Goal: Information Seeking & Learning: Find specific fact

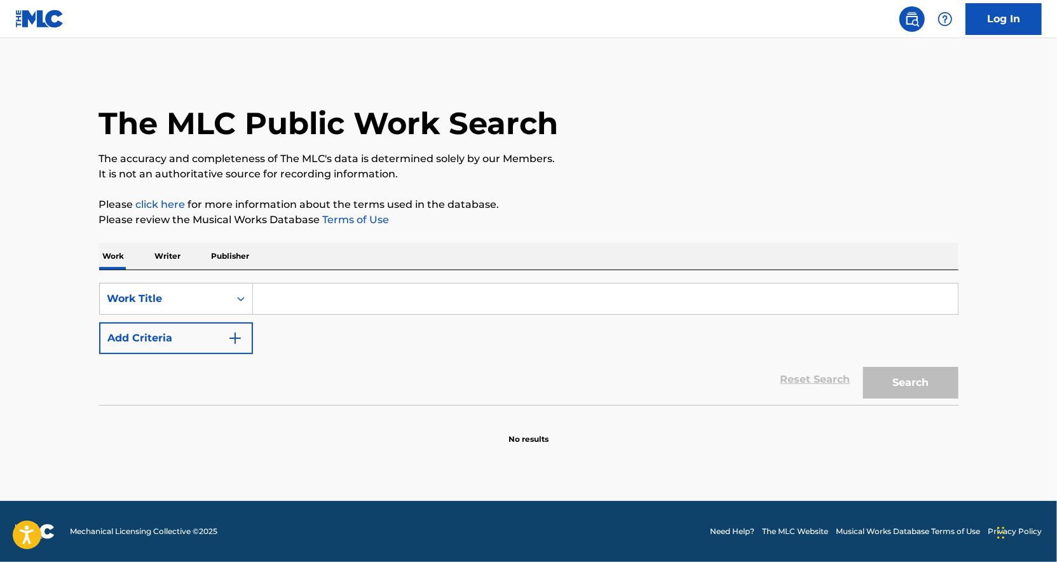
click at [291, 299] on input "Search Form" at bounding box center [605, 299] width 705 height 31
type input "v"
paste input "[PERSON_NAME]"
click at [244, 334] on button "Add Criteria" at bounding box center [176, 338] width 154 height 32
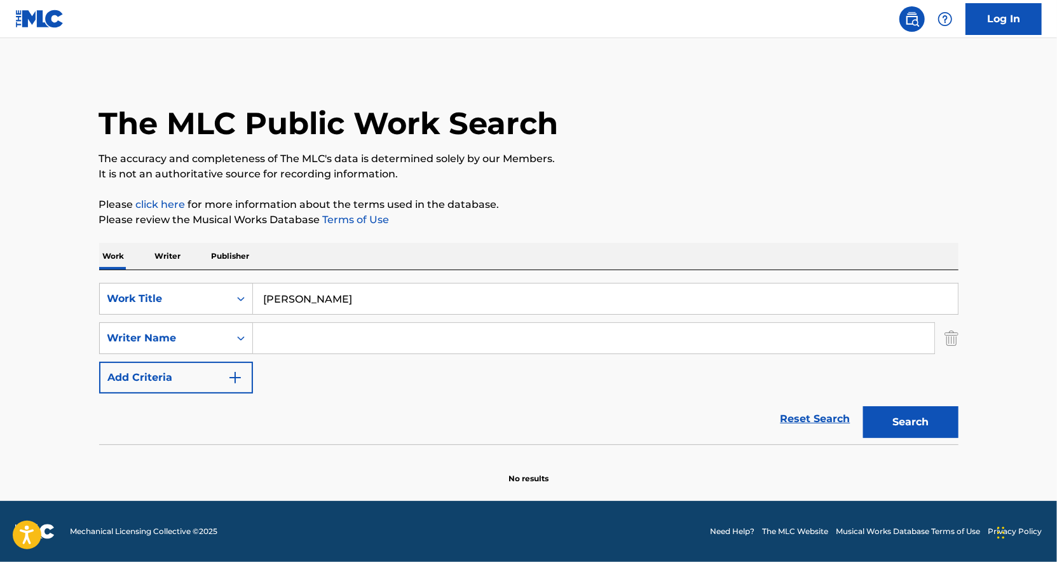
click at [320, 298] on input "[PERSON_NAME]" at bounding box center [605, 299] width 705 height 31
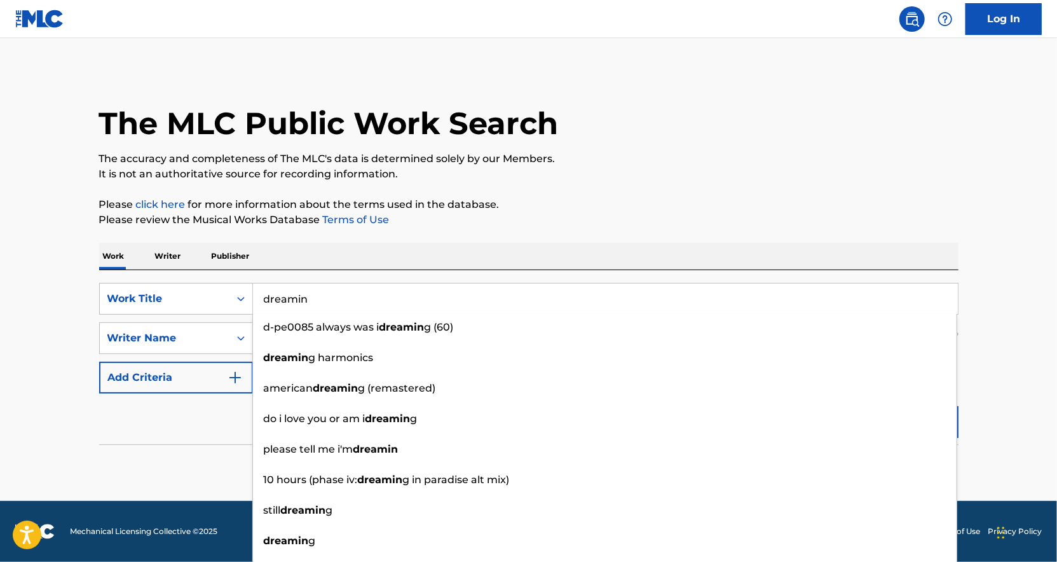
type input "dreamin"
click at [339, 249] on div "Work Writer Publisher" at bounding box center [529, 256] width 860 height 27
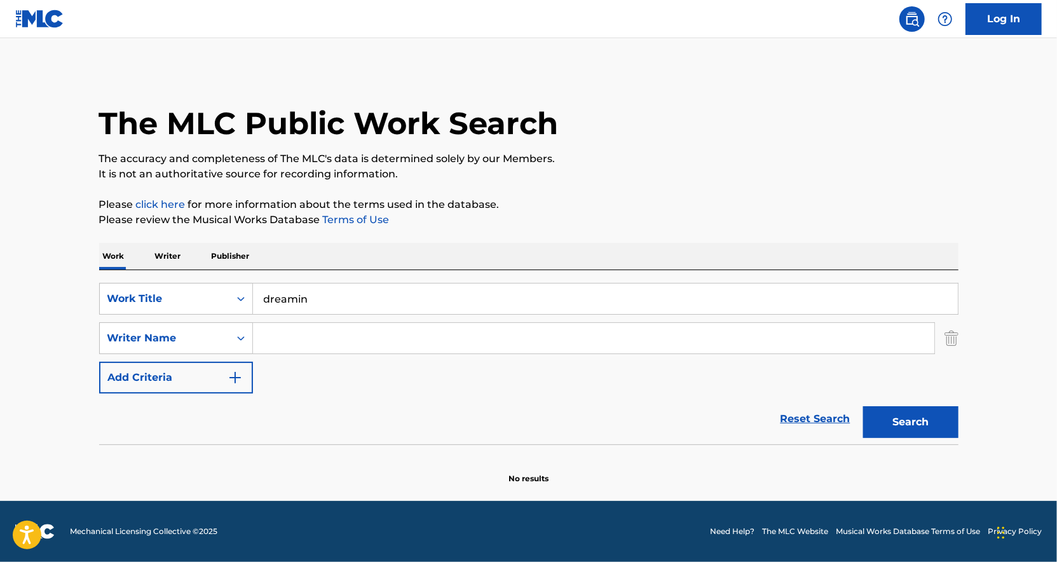
click at [299, 343] on input "Search Form" at bounding box center [594, 338] width 682 height 31
paste input "[PERSON_NAME]"
type input "[PERSON_NAME]"
click at [894, 424] on button "Search" at bounding box center [910, 422] width 95 height 32
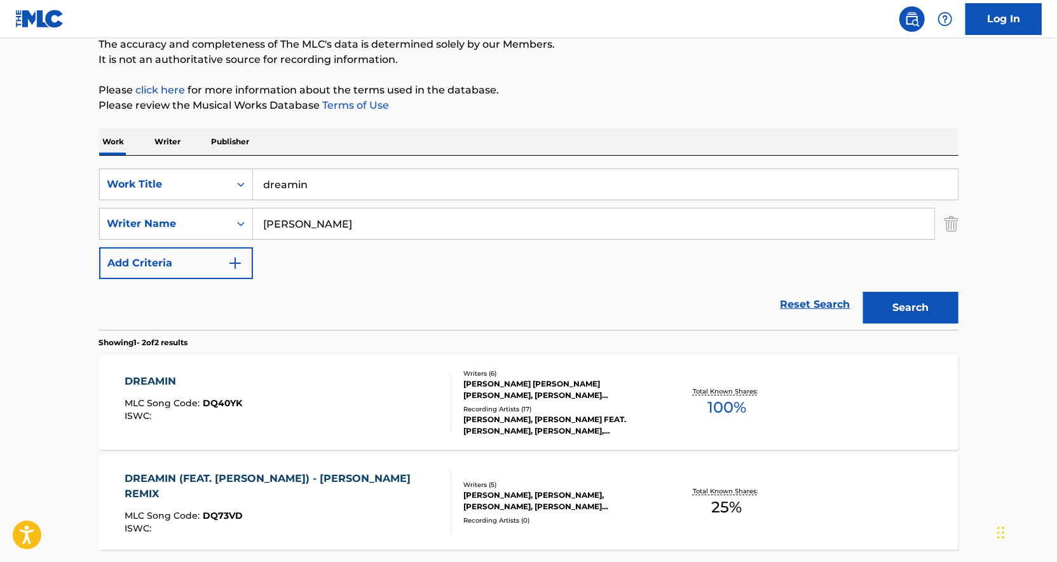
scroll to position [127, 0]
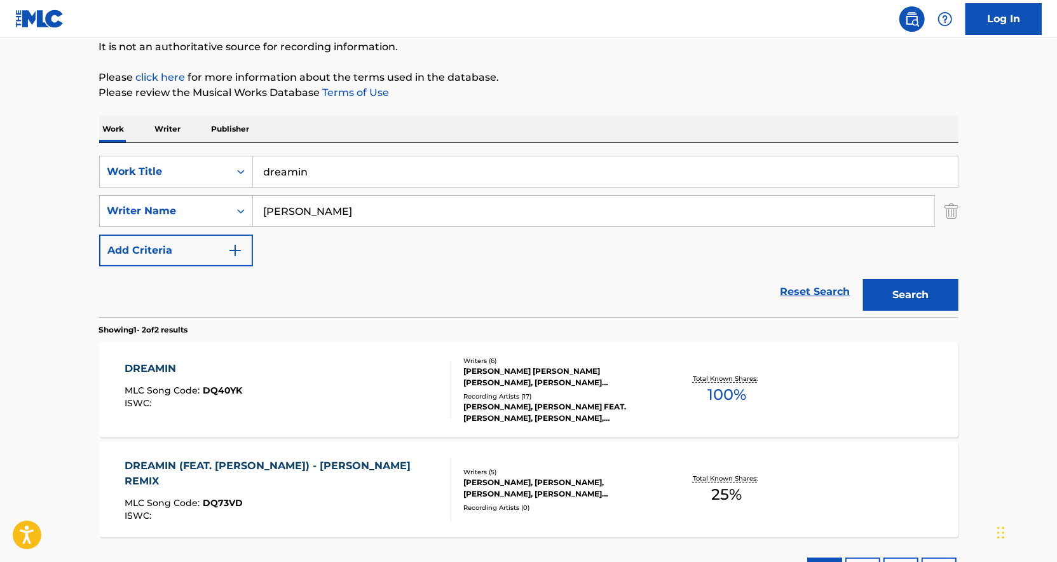
click at [656, 382] on div "Total Known Shares: 100 %" at bounding box center [726, 390] width 143 height 39
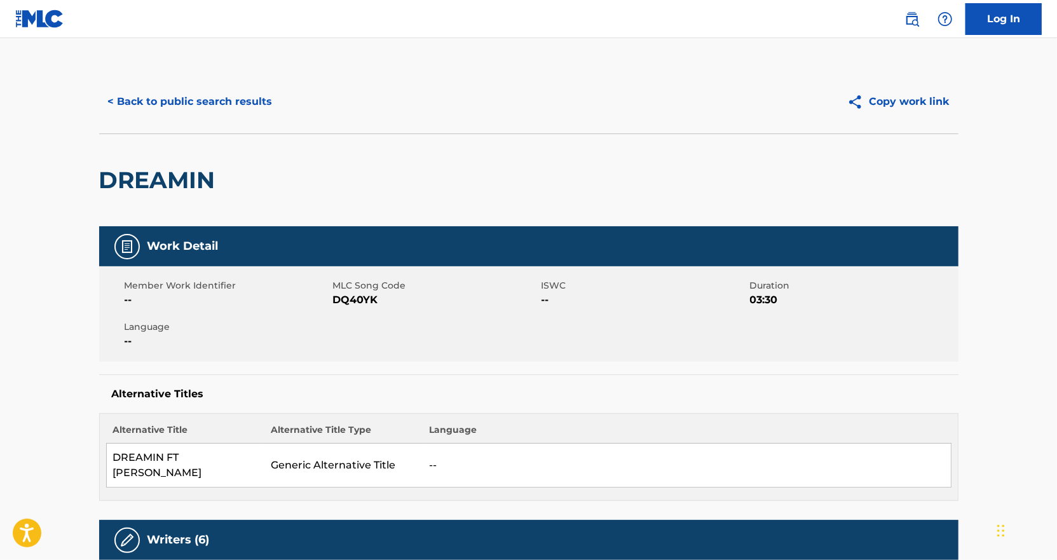
click at [239, 99] on button "< Back to public search results" at bounding box center [190, 102] width 182 height 32
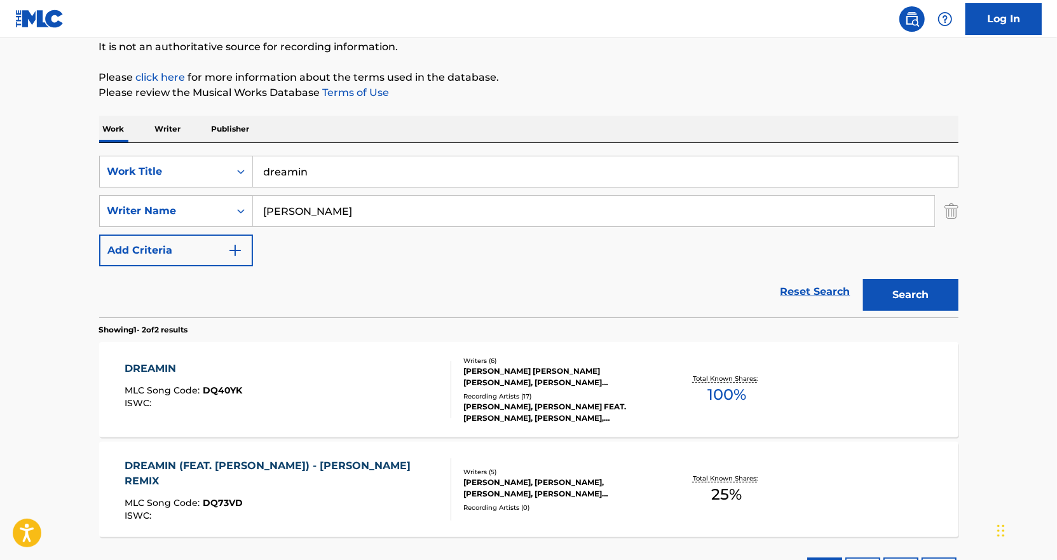
click at [385, 167] on input "dreamin" at bounding box center [605, 171] width 705 height 31
click at [386, 167] on input "dreamin" at bounding box center [605, 171] width 705 height 31
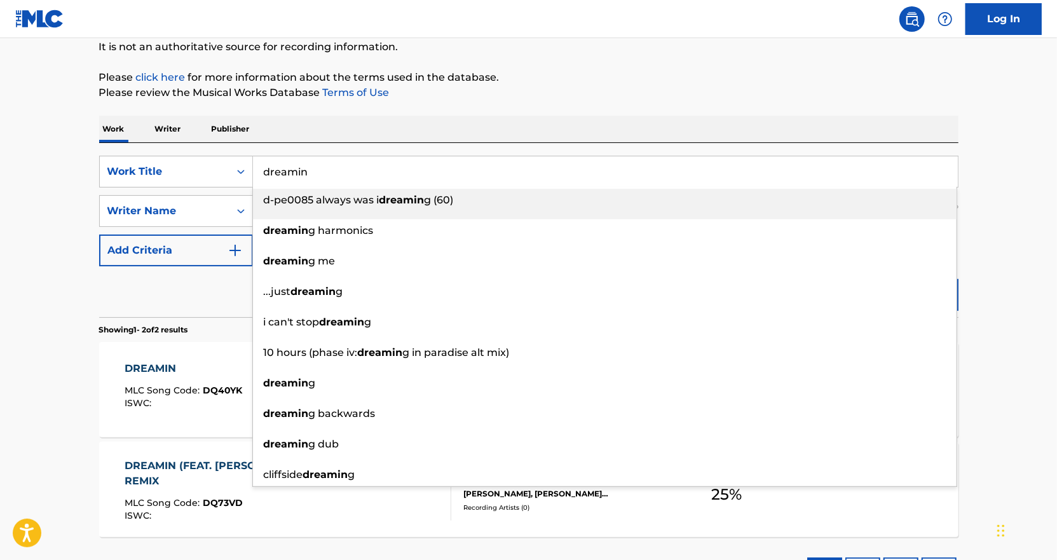
paste input "[PERSON_NAME]"
type input "[PERSON_NAME]"
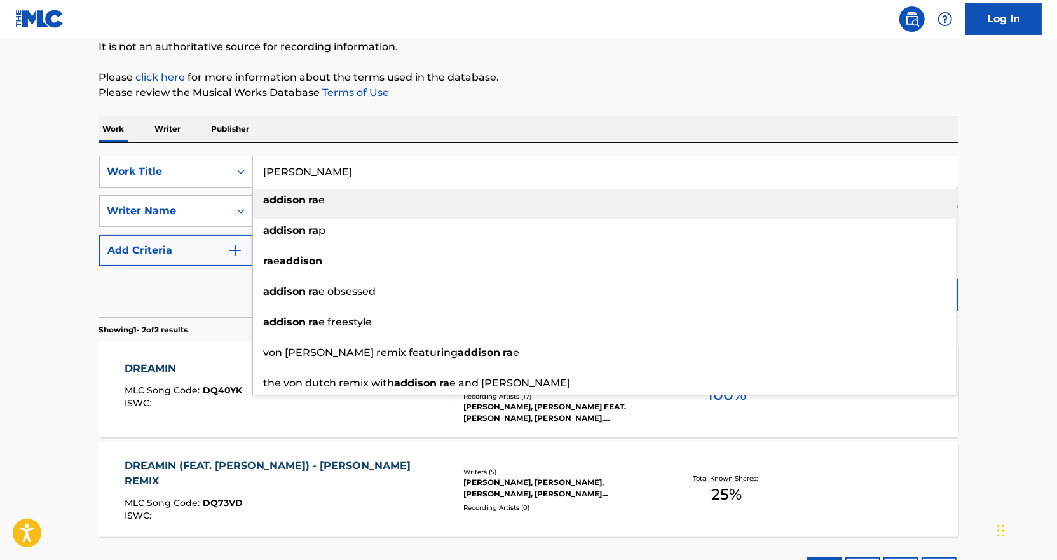
click at [359, 170] on input "[PERSON_NAME]" at bounding box center [605, 171] width 705 height 31
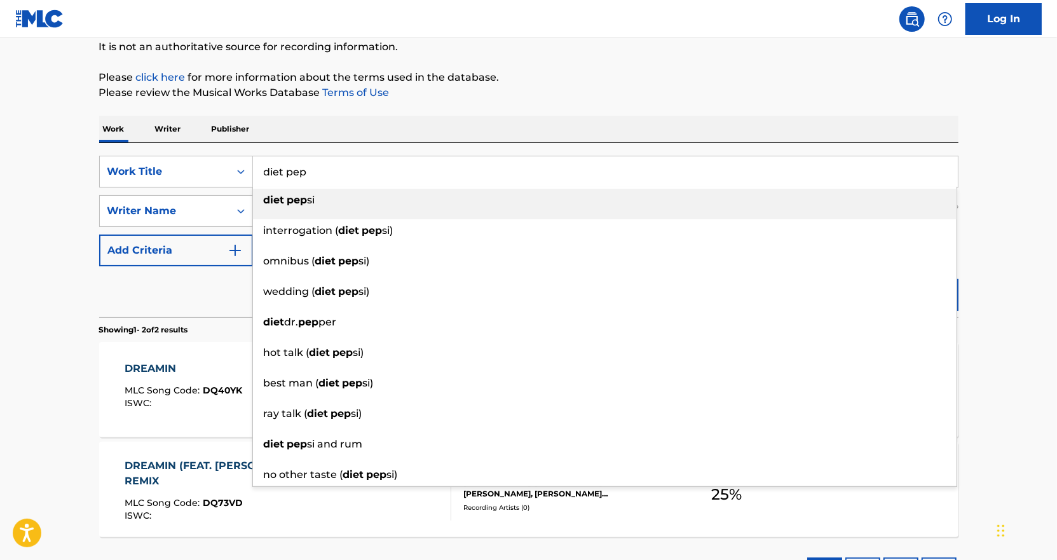
click at [322, 200] on div "diet pep si" at bounding box center [605, 200] width 704 height 23
type input "diet pepsi"
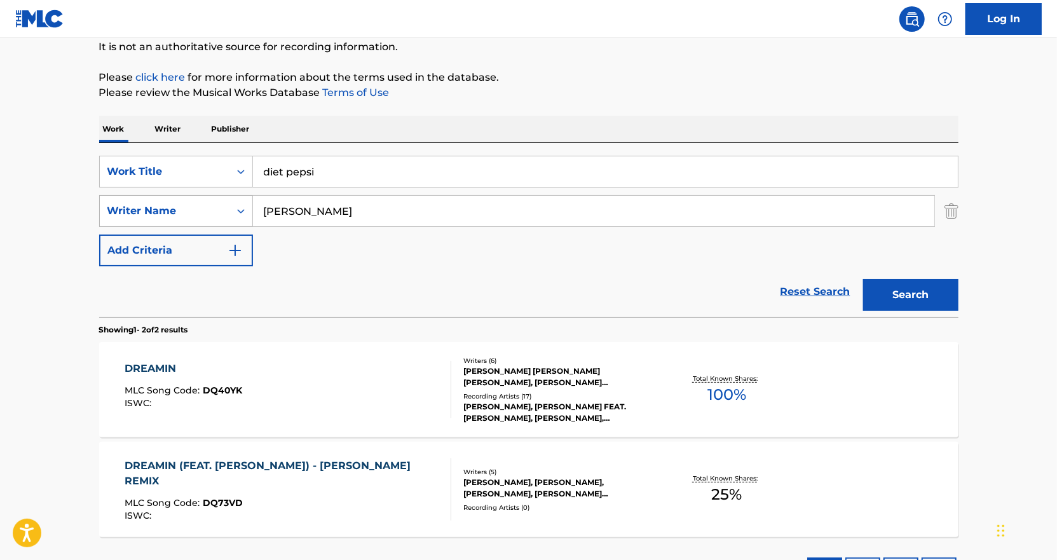
drag, startPoint x: 387, startPoint y: 209, endPoint x: 170, endPoint y: 207, distance: 217.4
click at [170, 207] on div "SearchWithCriteria76644aac-ac09-44d8-a5df-efaa74aff443 Writer Name [PERSON_NAME]" at bounding box center [529, 211] width 860 height 32
paste input "[PERSON_NAME]"
type input "[PERSON_NAME]"
click at [863, 279] on button "Search" at bounding box center [910, 295] width 95 height 32
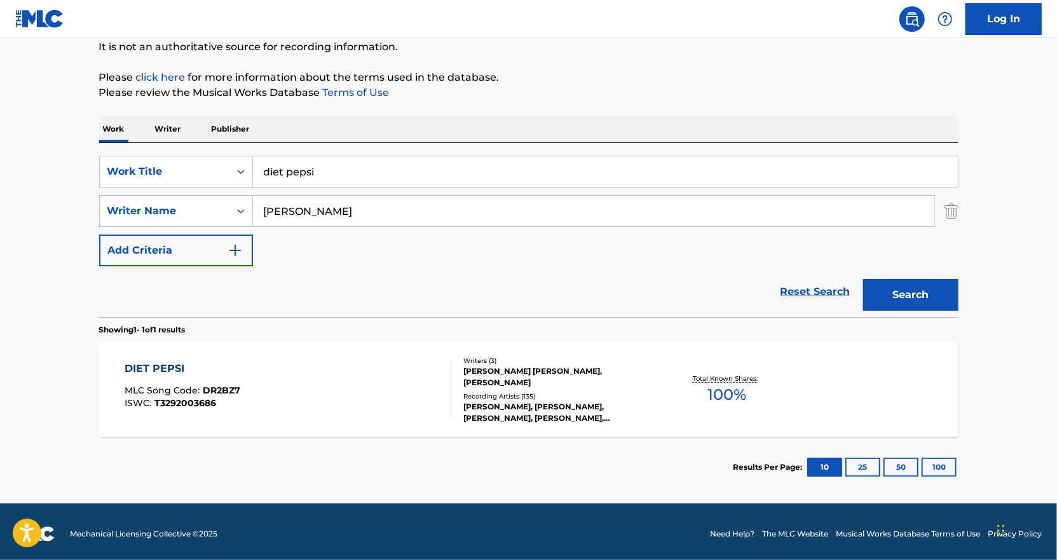
click at [657, 391] on div "Total Known Shares: 100 %" at bounding box center [726, 390] width 143 height 39
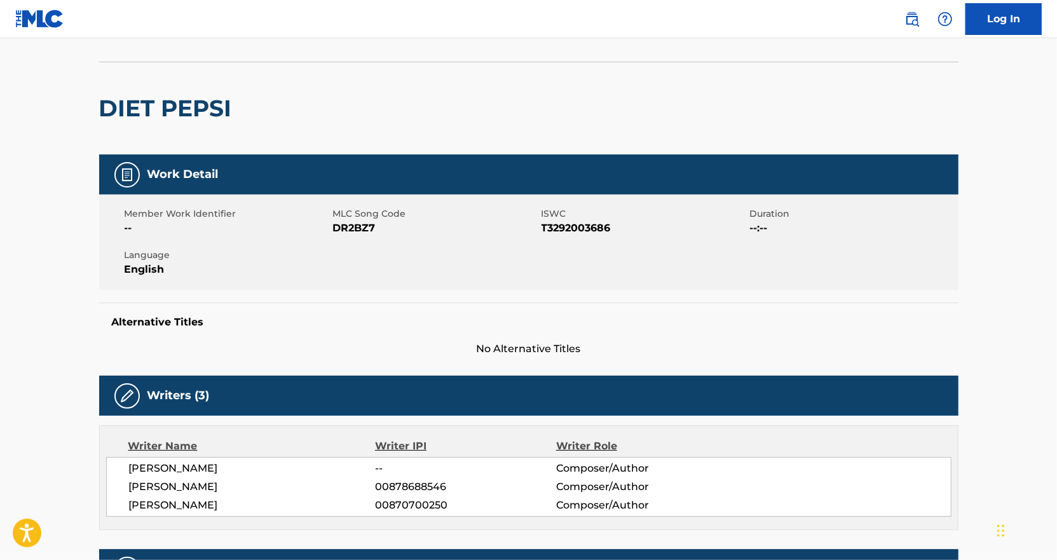
scroll to position [64, 0]
